Goal: Find specific page/section: Find specific page/section

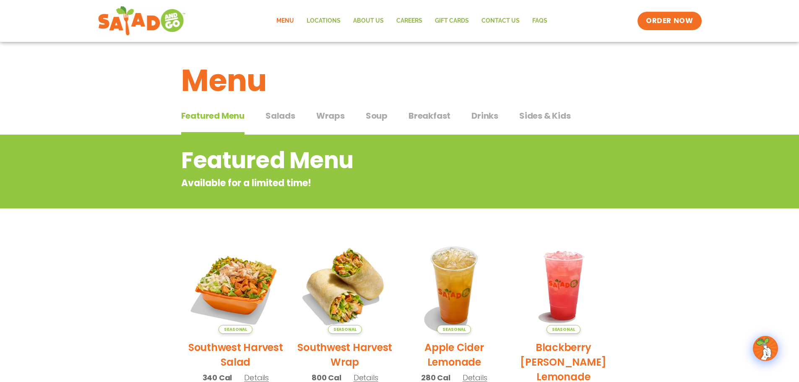
click at [330, 117] on span "Wraps" at bounding box center [330, 115] width 29 height 13
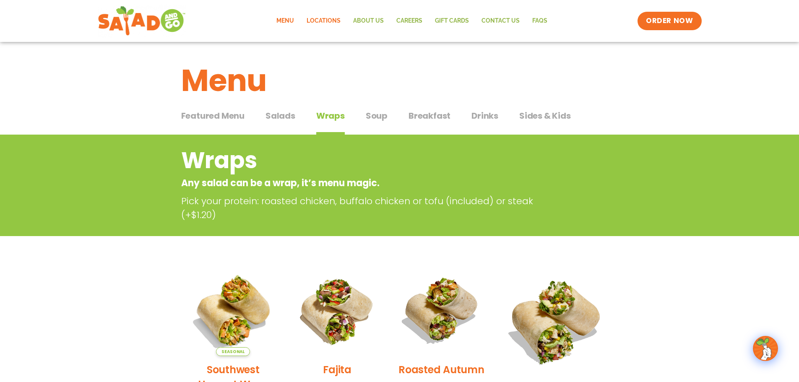
click at [323, 23] on link "Locations" at bounding box center [323, 20] width 47 height 19
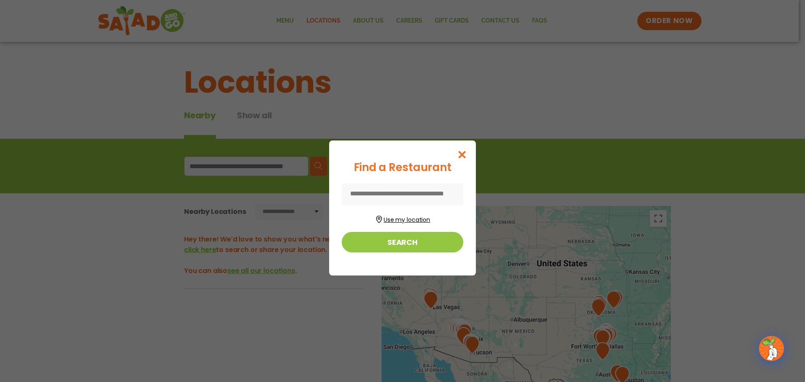
click at [421, 218] on button "Use my location" at bounding box center [403, 218] width 122 height 11
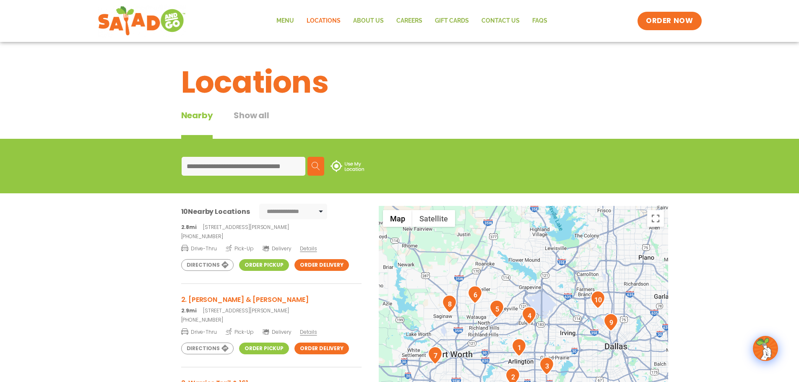
scroll to position [42, 0]
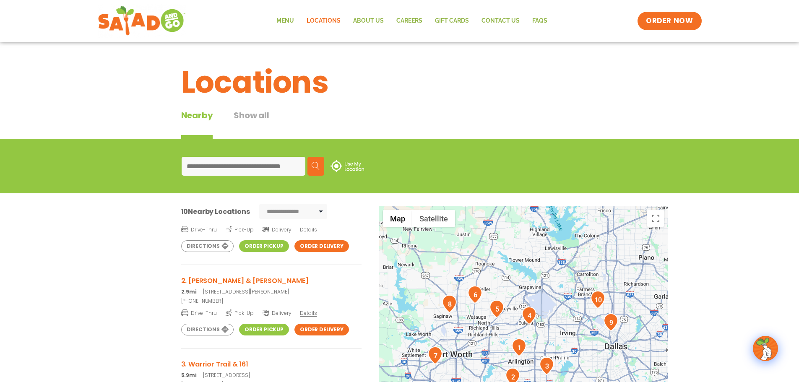
click at [518, 347] on img "1" at bounding box center [518, 347] width 15 height 18
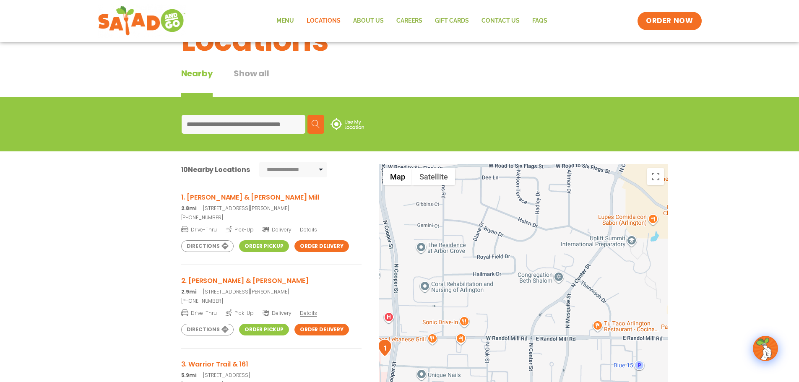
drag, startPoint x: 531, startPoint y: 310, endPoint x: 430, endPoint y: 313, distance: 101.5
click at [440, 321] on div at bounding box center [523, 303] width 289 height 278
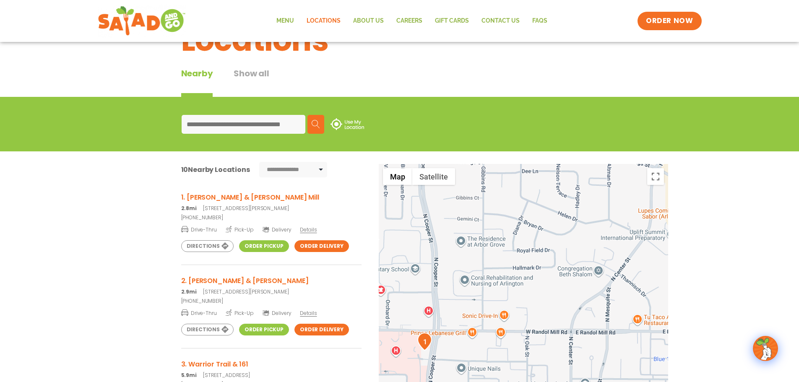
drag, startPoint x: 411, startPoint y: 309, endPoint x: 452, endPoint y: 303, distance: 41.6
click at [452, 303] on div at bounding box center [523, 303] width 289 height 278
click at [241, 288] on p "2.9mi 4828 South Cooper Street, Arlington, TX" at bounding box center [271, 292] width 180 height 8
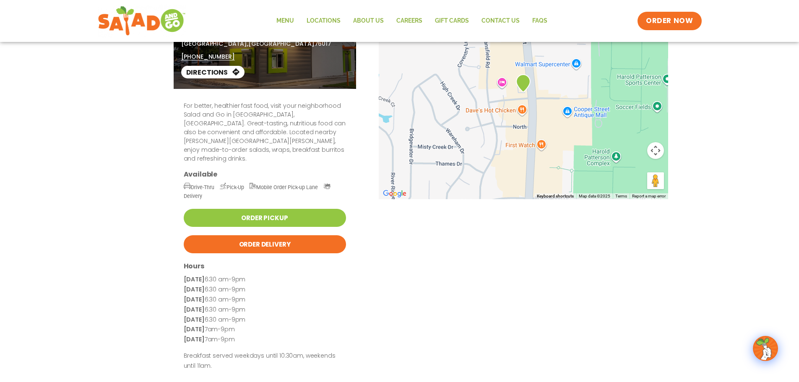
scroll to position [84, 0]
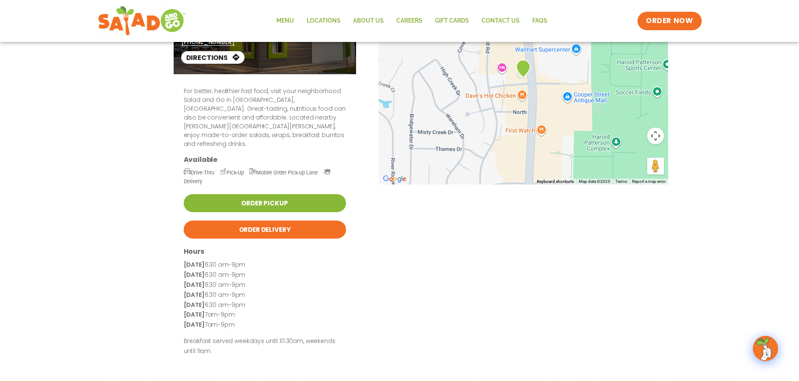
click at [296, 194] on link "Order Pickup" at bounding box center [265, 203] width 162 height 18
